Goal: Task Accomplishment & Management: Manage account settings

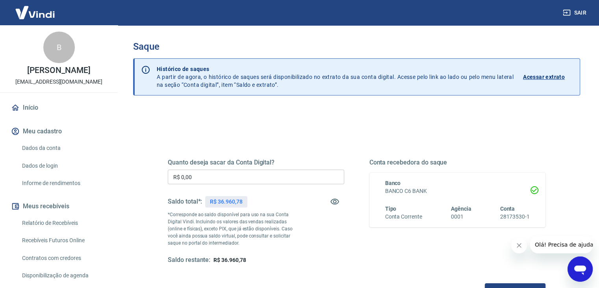
click at [303, 180] on input "R$ 0,00" at bounding box center [256, 176] width 177 height 15
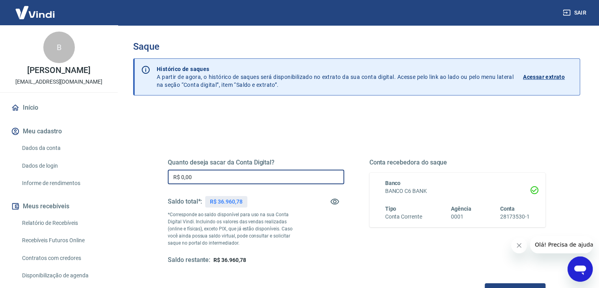
click at [303, 180] on input "R$ 0,00" at bounding box center [256, 176] width 177 height 15
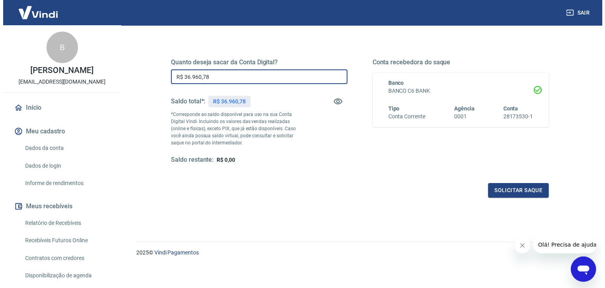
scroll to position [102, 0]
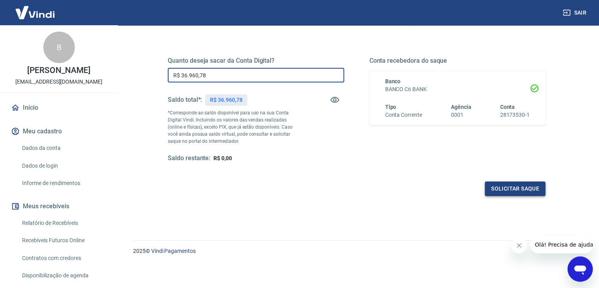
type input "R$ 36.960,78"
click at [506, 183] on button "Solicitar saque" at bounding box center [515, 188] width 61 height 15
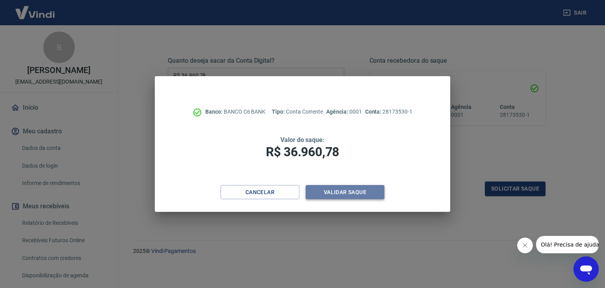
click at [368, 193] on button "Validar saque" at bounding box center [345, 192] width 79 height 15
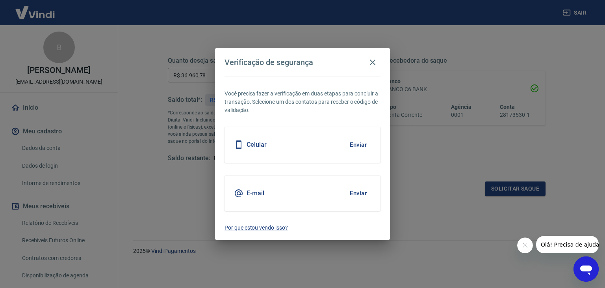
click at [358, 152] on button "Enviar" at bounding box center [359, 144] width 26 height 17
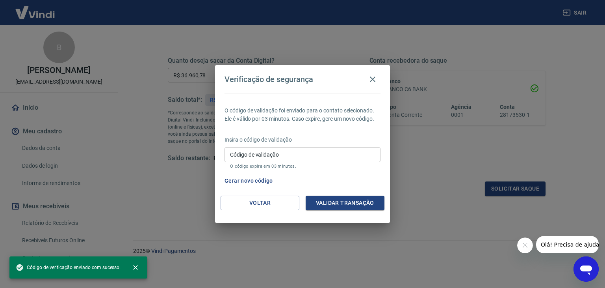
click at [352, 147] on div "Insira o código de validação Código de validação Código de validação O código e…" at bounding box center [303, 153] width 156 height 34
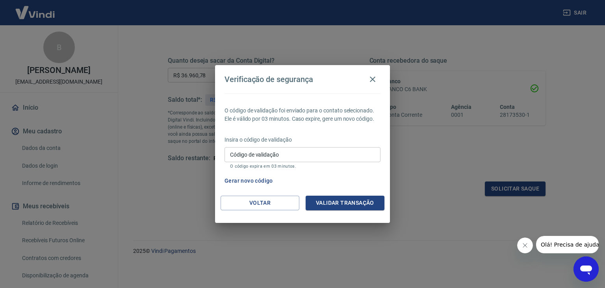
click at [348, 149] on input "Código de validação" at bounding box center [303, 154] width 156 height 15
click at [310, 156] on input "Código de validação" at bounding box center [303, 154] width 156 height 15
type input "344681"
click at [344, 195] on div "O código de validação foi enviado para o contato selecionado. Ele é válido por …" at bounding box center [302, 144] width 175 height 102
click at [344, 200] on button "Validar transação" at bounding box center [345, 202] width 79 height 15
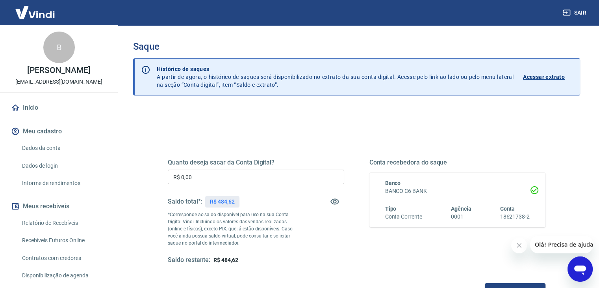
click at [317, 178] on input "R$ 0,00" at bounding box center [256, 176] width 177 height 15
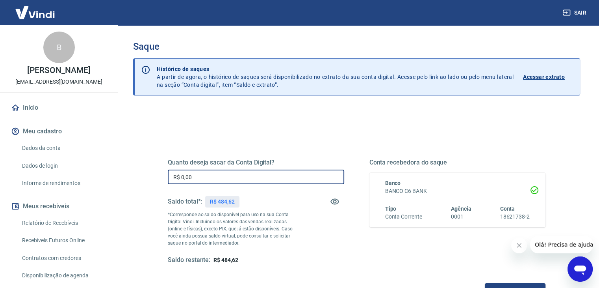
click at [317, 178] on input "R$ 0,00" at bounding box center [256, 176] width 177 height 15
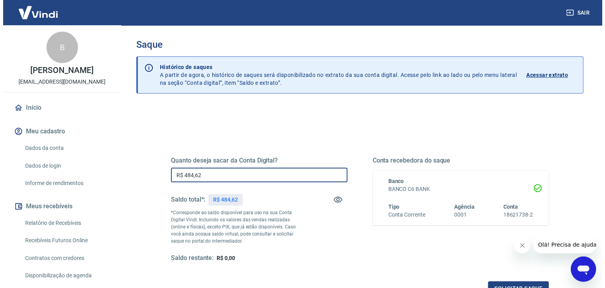
scroll to position [102, 0]
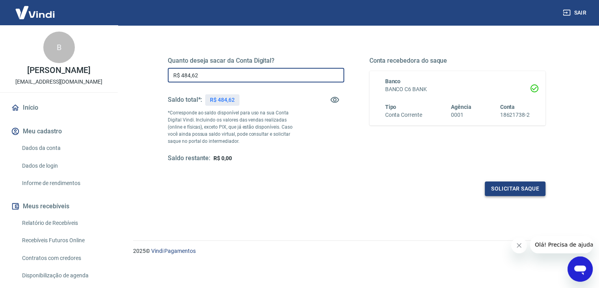
type input "R$ 484,62"
click at [511, 188] on button "Solicitar saque" at bounding box center [515, 188] width 61 height 15
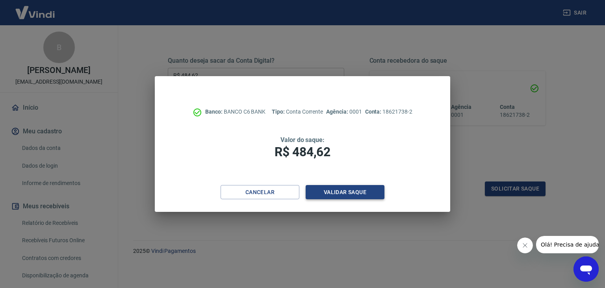
click at [361, 198] on button "Validar saque" at bounding box center [345, 192] width 79 height 15
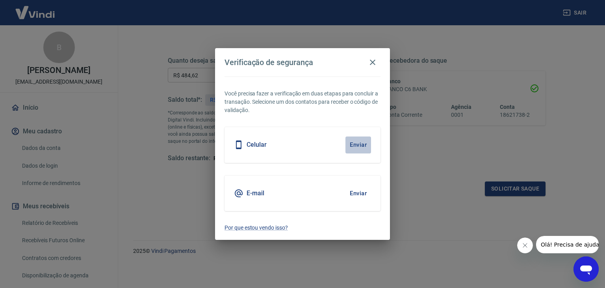
click at [352, 144] on button "Enviar" at bounding box center [359, 144] width 26 height 17
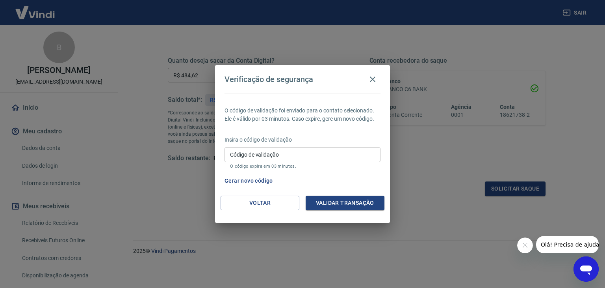
click at [349, 152] on input "Código de validação" at bounding box center [303, 154] width 156 height 15
type input "590648"
click at [349, 202] on button "Validar transação" at bounding box center [345, 202] width 79 height 15
